Goal: Information Seeking & Learning: Learn about a topic

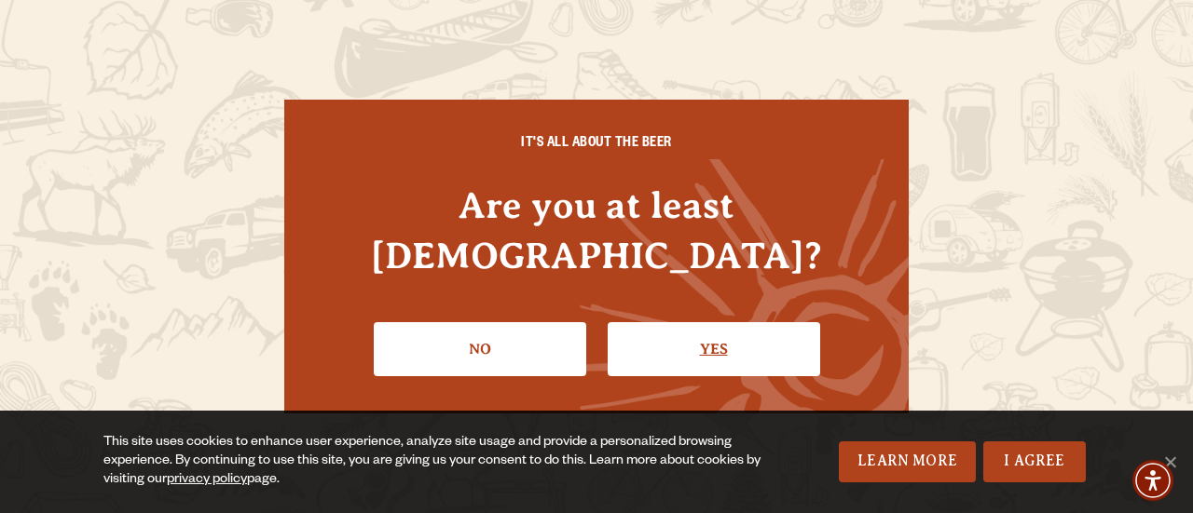
click at [653, 338] on link "Yes" at bounding box center [713, 349] width 212 height 54
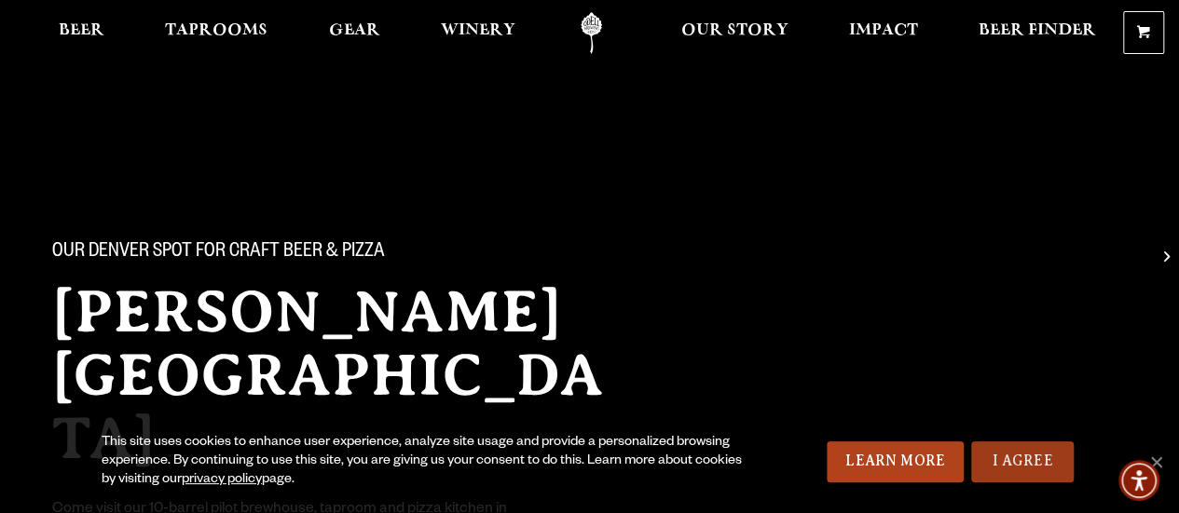
click at [1026, 477] on link "I Agree" at bounding box center [1022, 462] width 102 height 41
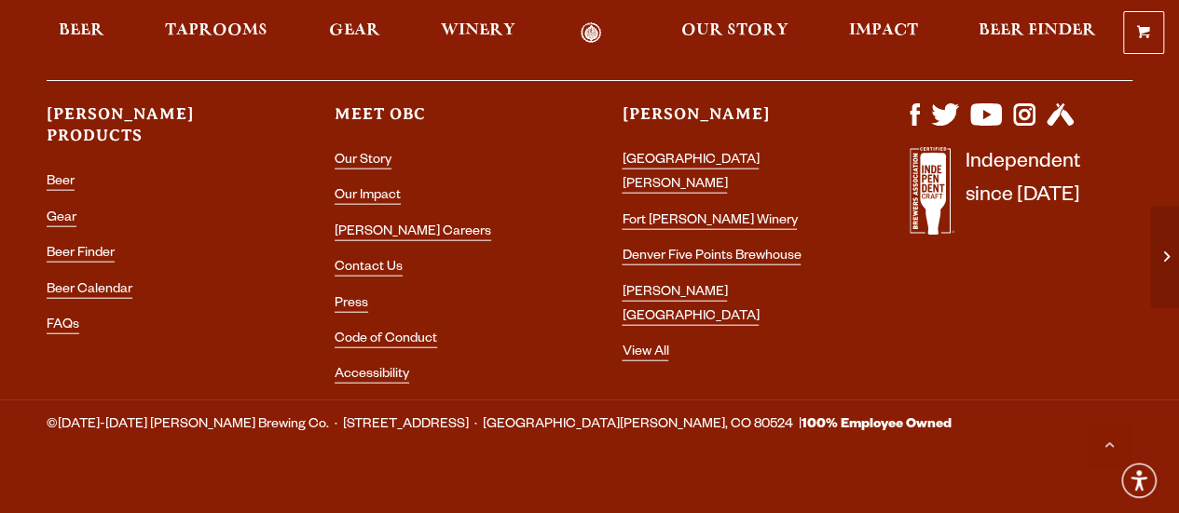
scroll to position [5655, 0]
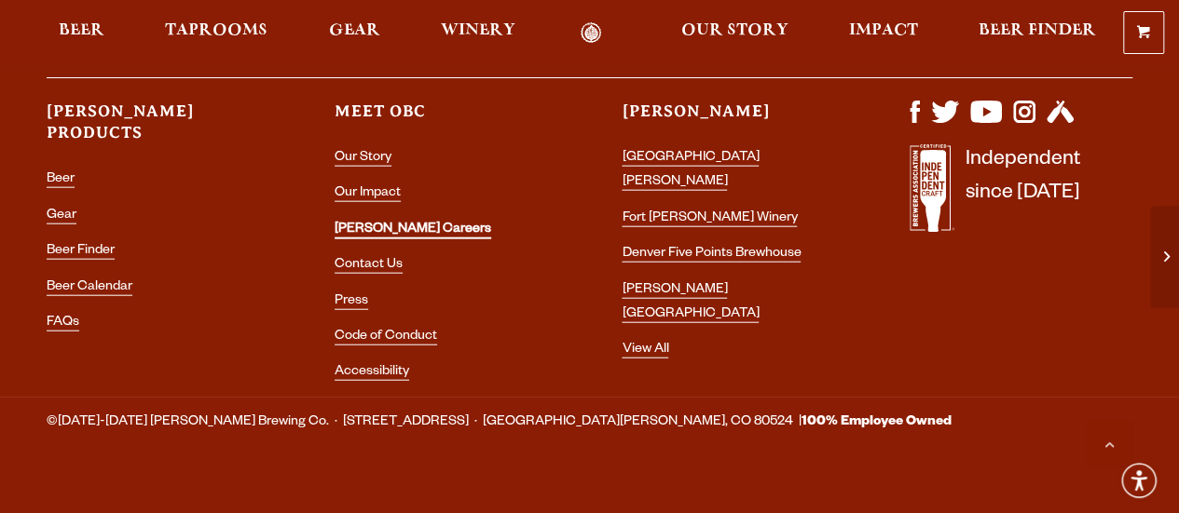
click at [360, 223] on link "[PERSON_NAME] Careers" at bounding box center [412, 231] width 157 height 17
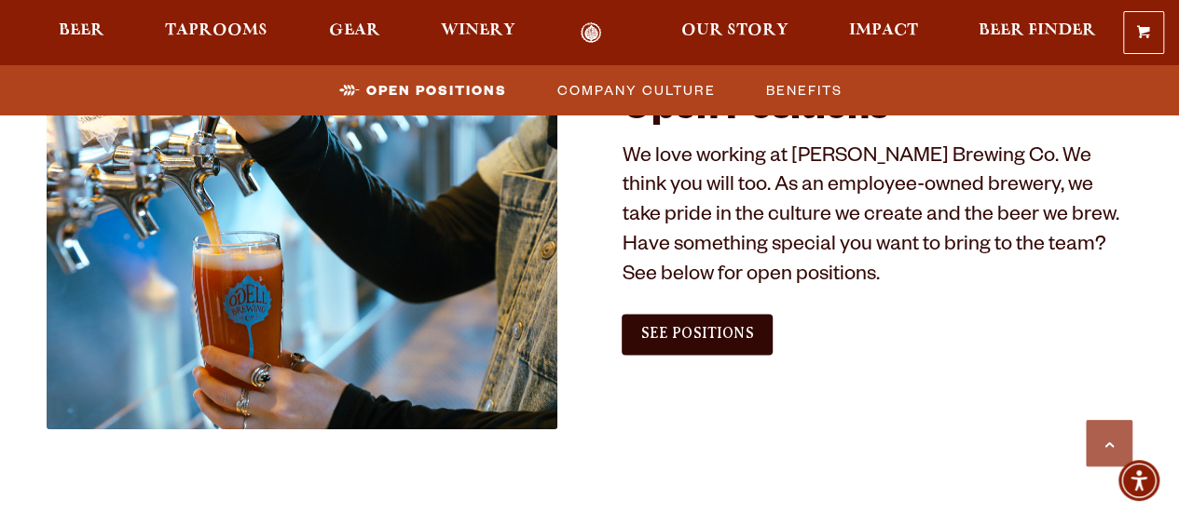
scroll to position [1077, 0]
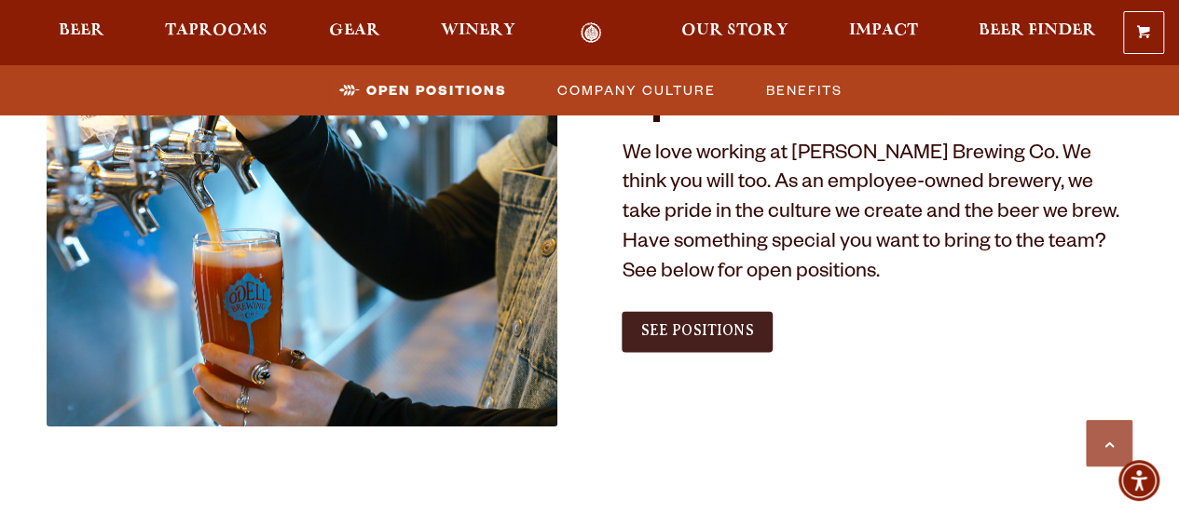
click at [688, 315] on link "See Positions" at bounding box center [696, 331] width 150 height 41
